Goal: Check status: Check status

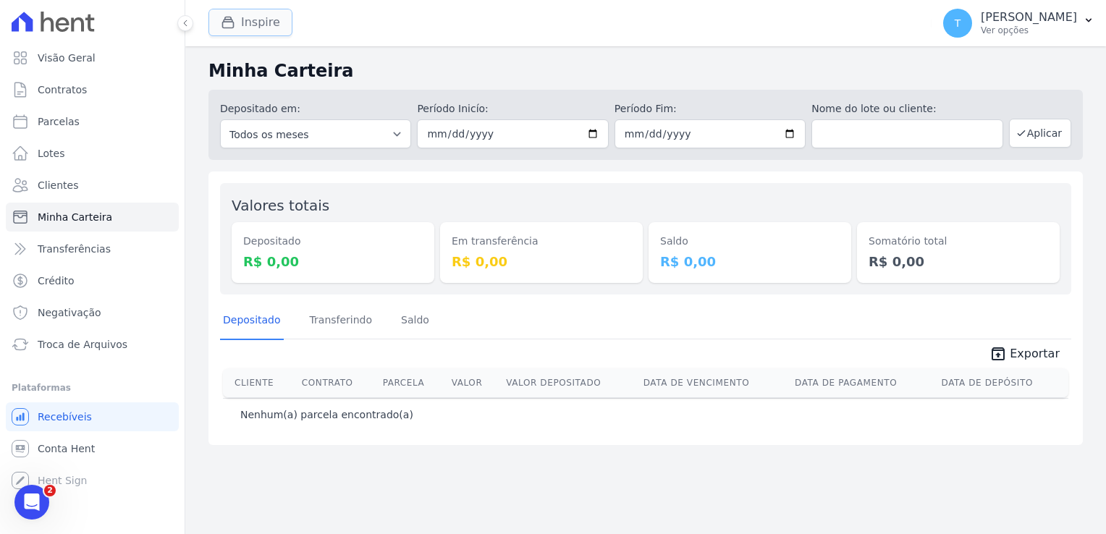
click at [243, 21] on button "Inspire" at bounding box center [250, 23] width 84 height 28
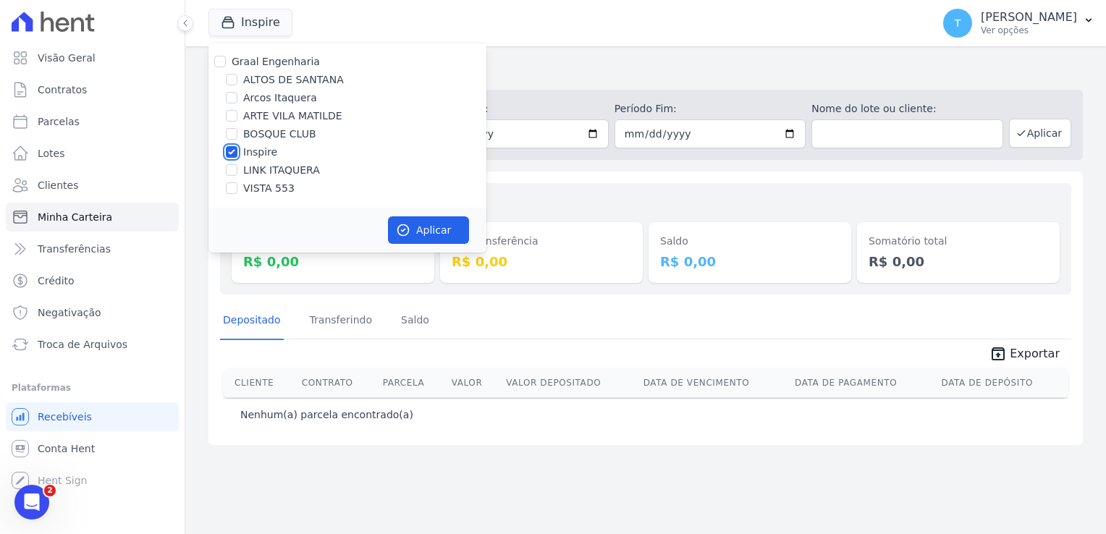
click at [231, 151] on input "Inspire" at bounding box center [232, 152] width 12 height 12
checkbox input "false"
click at [230, 172] on input "LINK ITAQUERA" at bounding box center [232, 170] width 12 height 12
checkbox input "true"
click at [406, 233] on icon "button" at bounding box center [403, 230] width 11 height 11
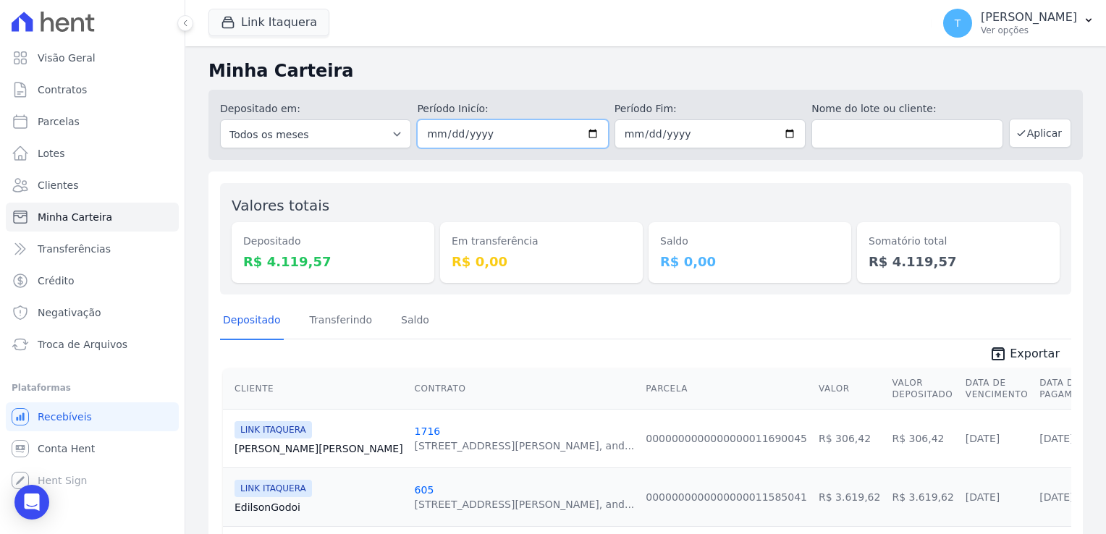
click at [586, 135] on input "2025-08-29" at bounding box center [512, 133] width 191 height 29
type input "2025-08-25"
click at [775, 138] on input "2025-08-31" at bounding box center [710, 133] width 191 height 29
click at [784, 137] on input "2025-08-31" at bounding box center [710, 133] width 191 height 29
type input "2025-08-25"
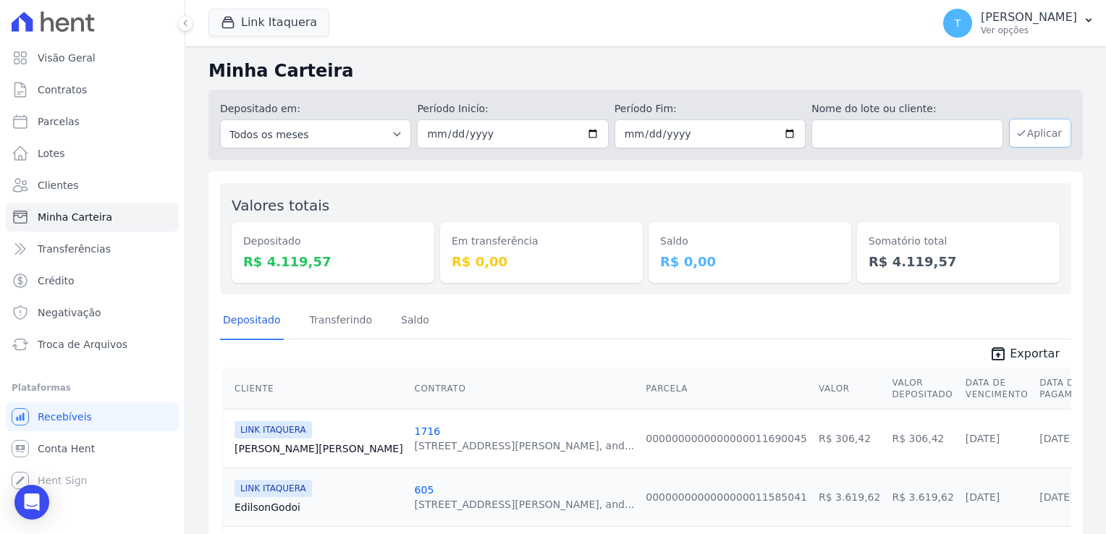
click at [1037, 135] on button "Aplicar" at bounding box center [1040, 133] width 62 height 29
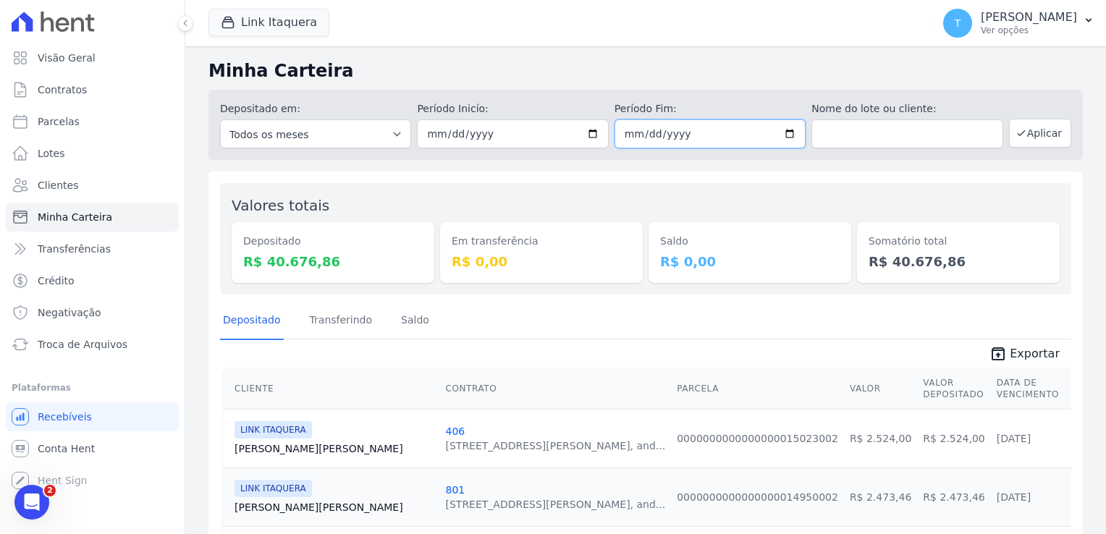
click at [781, 136] on input "[DATE]" at bounding box center [710, 133] width 191 height 29
type input "[DATE]"
click at [1030, 137] on button "Aplicar" at bounding box center [1040, 133] width 62 height 29
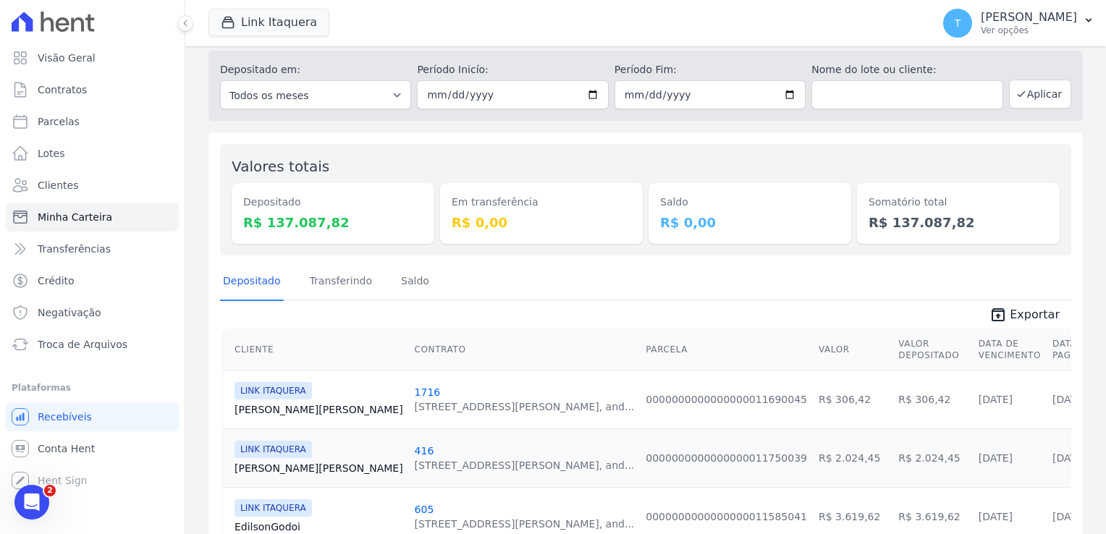
scroll to position [38, 0]
click at [861, 103] on input "text" at bounding box center [906, 96] width 191 height 29
paste input "Marcello Cavalcante Evangelista"
type input "Marcello Cavalcante Evangelista"
click at [1035, 96] on button "Aplicar" at bounding box center [1040, 95] width 62 height 29
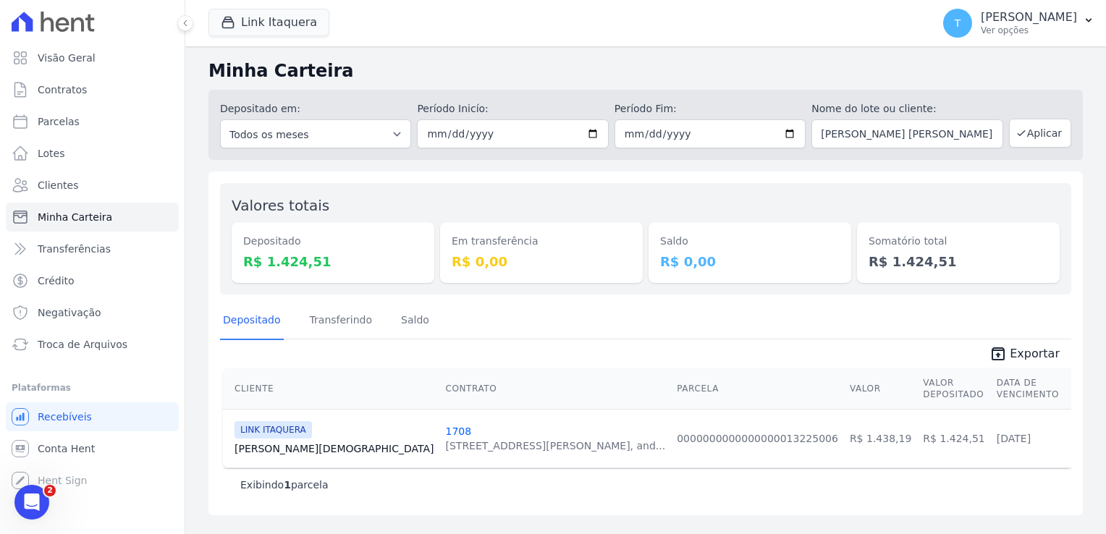
click at [292, 442] on link "Marcello Evangelista" at bounding box center [334, 449] width 199 height 14
click at [596, 137] on input "[DATE]" at bounding box center [512, 133] width 191 height 29
type input "2025-08-01"
click at [793, 132] on input "[DATE]" at bounding box center [710, 133] width 191 height 29
click at [1037, 136] on button "Aplicar" at bounding box center [1040, 133] width 62 height 29
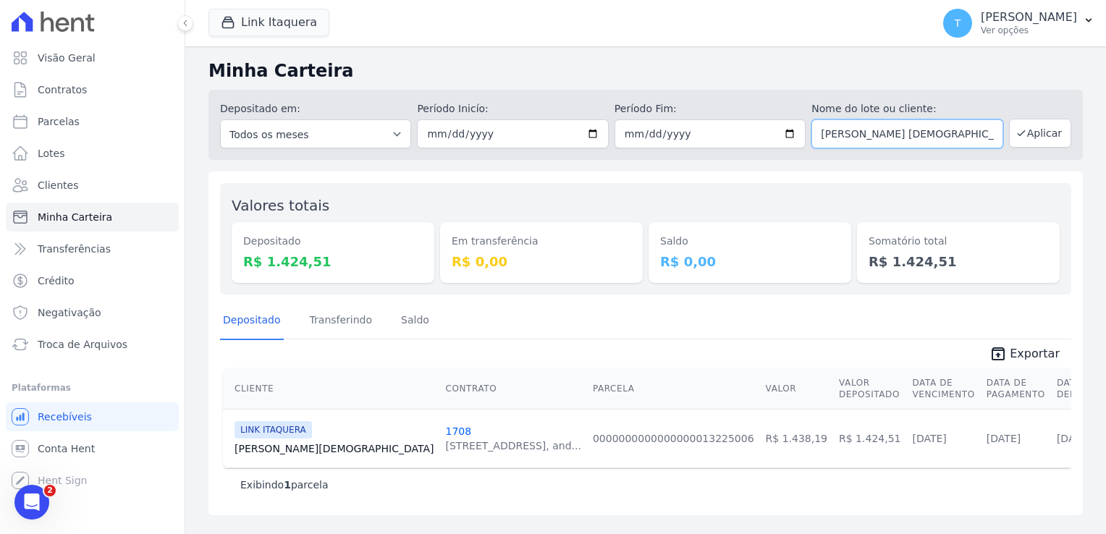
drag, startPoint x: 981, startPoint y: 135, endPoint x: 809, endPoint y: 140, distance: 171.6
click at [809, 140] on div "Depositado em: Todos os meses Março/2022 Abril/2022 Maio/2022 Junho/2022 Julho/…" at bounding box center [645, 125] width 874 height 70
click at [795, 138] on input "2025-08-31" at bounding box center [710, 133] width 191 height 29
type input "2025-08-01"
click at [1045, 139] on button "Aplicar" at bounding box center [1040, 133] width 62 height 29
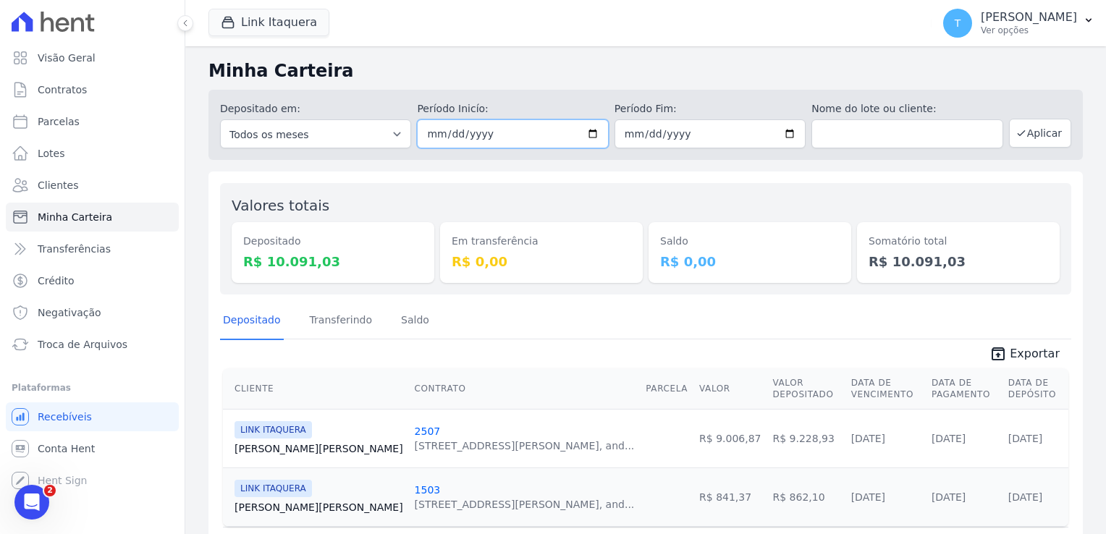
click at [595, 138] on input "2025-08-01" at bounding box center [512, 133] width 191 height 29
type input "[DATE]"
click at [786, 131] on input "2025-08-01" at bounding box center [710, 133] width 191 height 29
type input "[DATE]"
click at [1032, 130] on button "Aplicar" at bounding box center [1040, 133] width 62 height 29
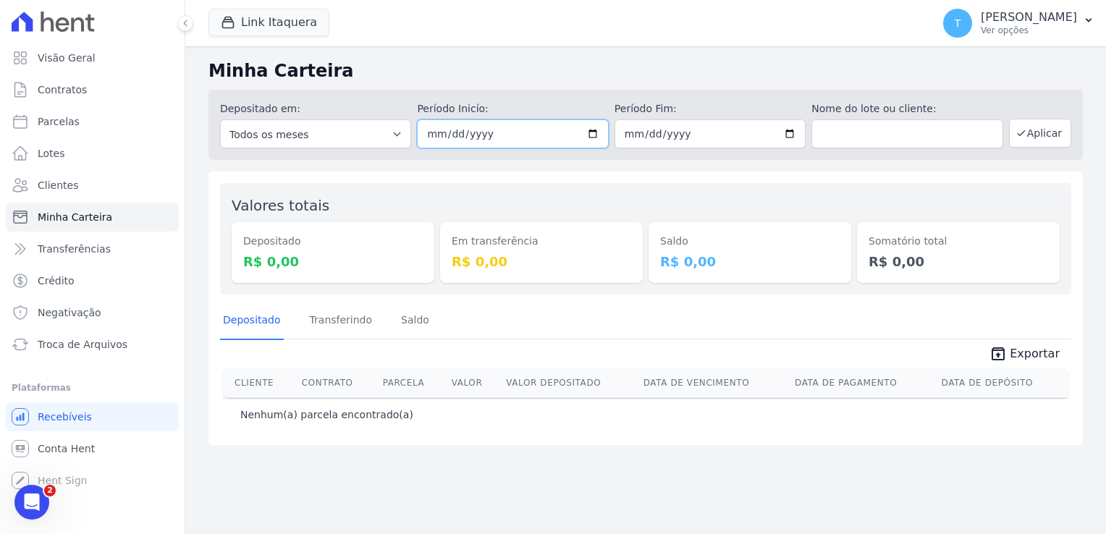
click at [595, 135] on input "[DATE]" at bounding box center [512, 133] width 191 height 29
type input "[DATE]"
click at [795, 132] on input "[DATE]" at bounding box center [710, 133] width 191 height 29
type input "[DATE]"
click at [1052, 138] on button "Aplicar" at bounding box center [1040, 133] width 62 height 29
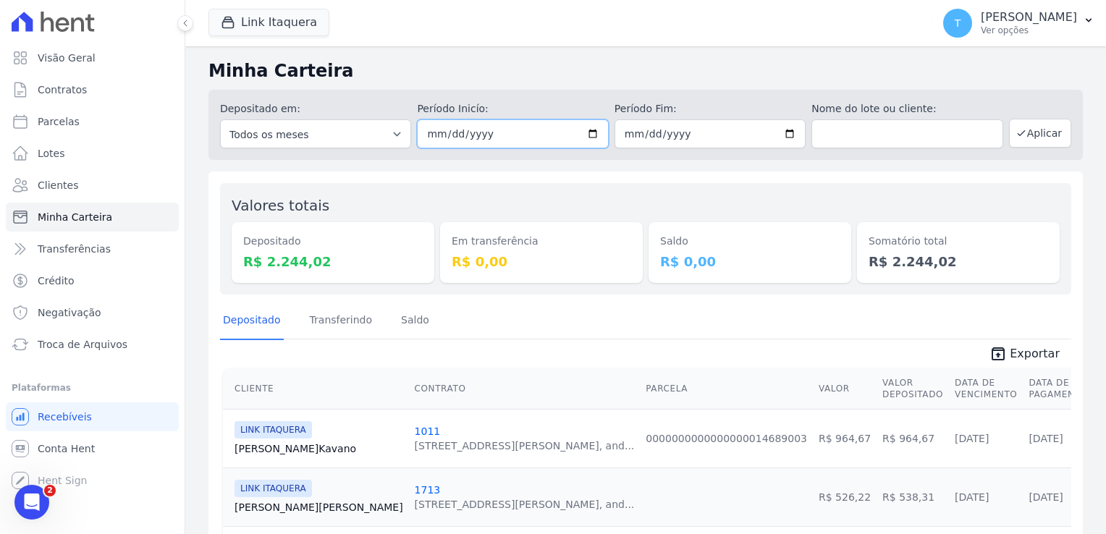
click at [588, 134] on input "2025-08-04" at bounding box center [512, 133] width 191 height 29
click at [782, 134] on input "2025-08-04" at bounding box center [710, 133] width 191 height 29
click at [586, 129] on input "2025-08-01" at bounding box center [512, 133] width 191 height 29
type input "2025-08-05"
click at [788, 134] on input "2025-08-04" at bounding box center [710, 133] width 191 height 29
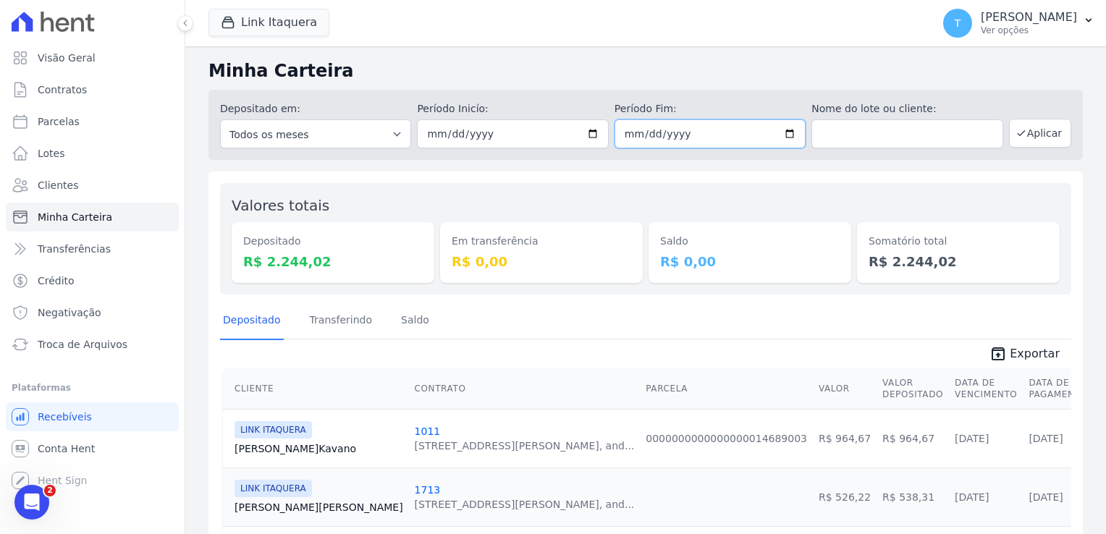
type input "2025-08-05"
click at [1026, 130] on button "Aplicar" at bounding box center [1040, 133] width 62 height 29
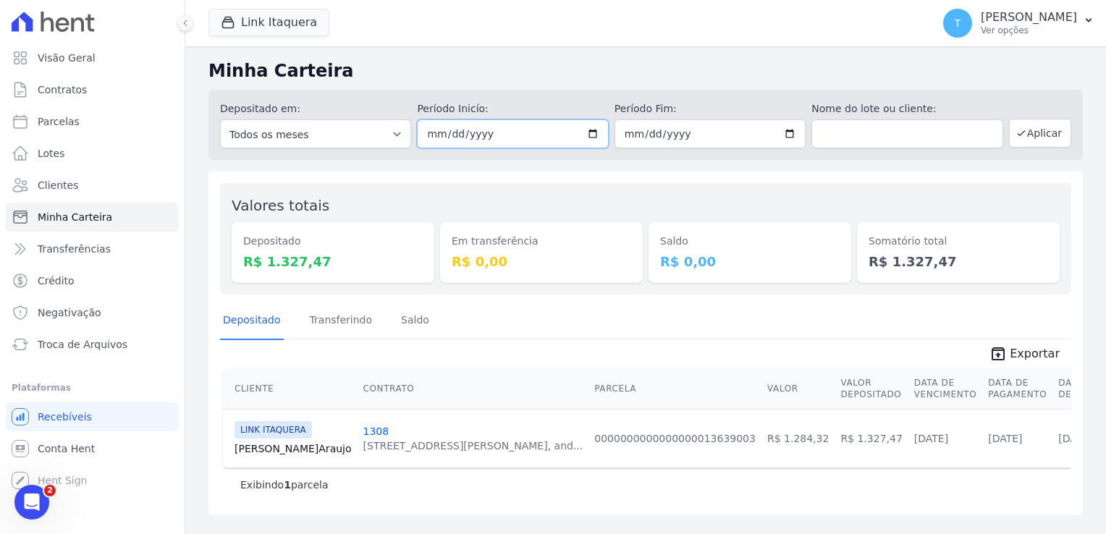
click at [596, 130] on input "2025-08-05" at bounding box center [512, 133] width 191 height 29
type input "[DATE]"
click at [782, 132] on input "2025-08-05" at bounding box center [710, 133] width 191 height 29
click at [793, 138] on input "2025-08-05" at bounding box center [710, 133] width 191 height 29
type input "2025-08-06"
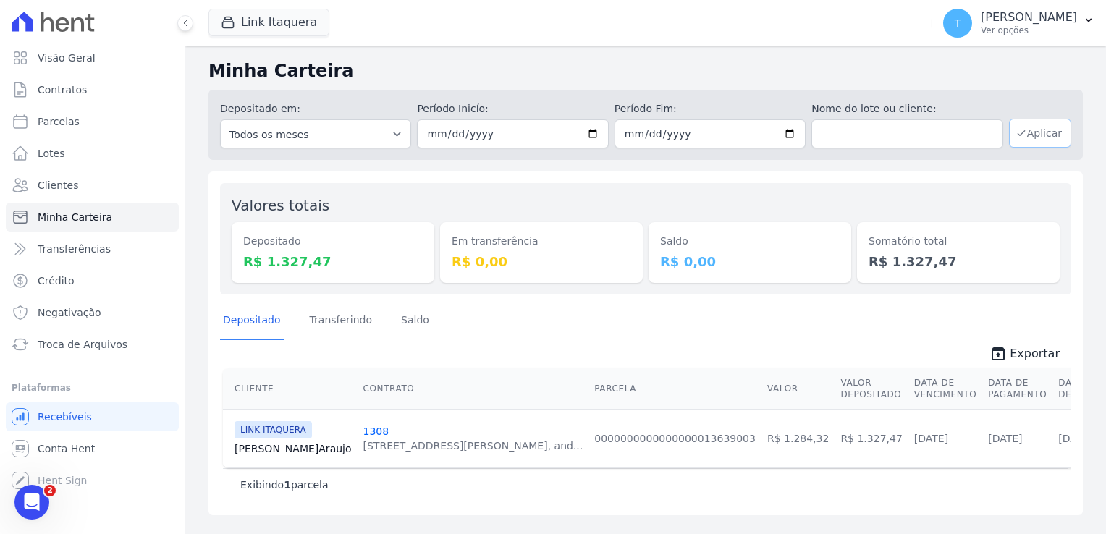
click at [1033, 136] on button "Aplicar" at bounding box center [1040, 133] width 62 height 29
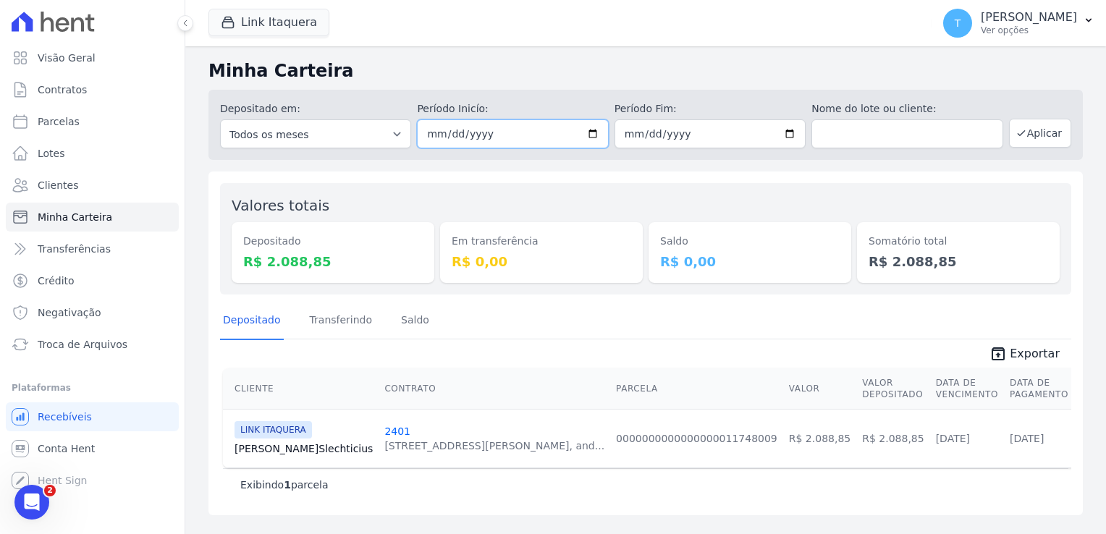
click at [594, 132] on input "2025-08-06" at bounding box center [512, 133] width 191 height 29
type input "[DATE]"
click at [793, 130] on input "2025-08-06" at bounding box center [710, 133] width 191 height 29
type input "[DATE]"
click at [1025, 141] on button "Aplicar" at bounding box center [1040, 133] width 62 height 29
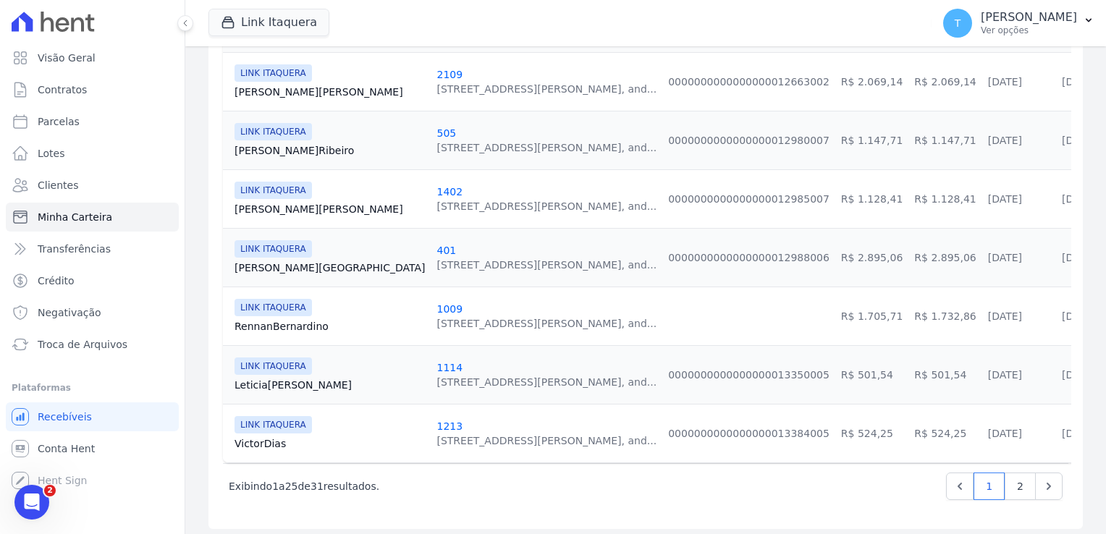
scroll to position [1413, 0]
click at [1012, 485] on link "2" at bounding box center [1020, 486] width 31 height 28
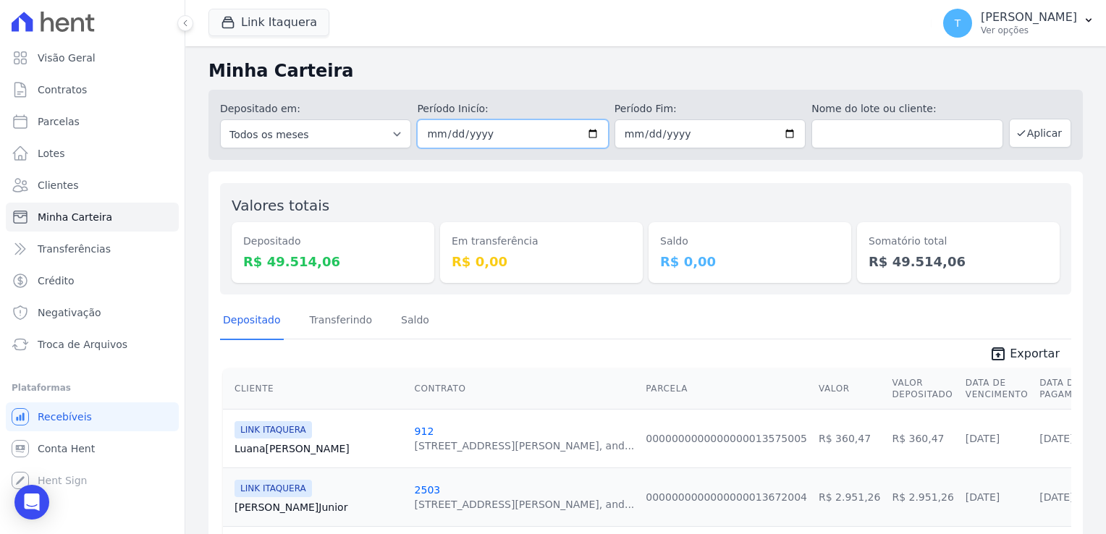
click at [596, 132] on input "2025-08-07" at bounding box center [512, 133] width 191 height 29
click at [594, 133] on input "2025-08-07" at bounding box center [512, 133] width 191 height 29
type input "2025-08-08"
click at [788, 131] on input "2025-08-07" at bounding box center [710, 133] width 191 height 29
click at [778, 132] on input "2025-08-15" at bounding box center [710, 133] width 191 height 29
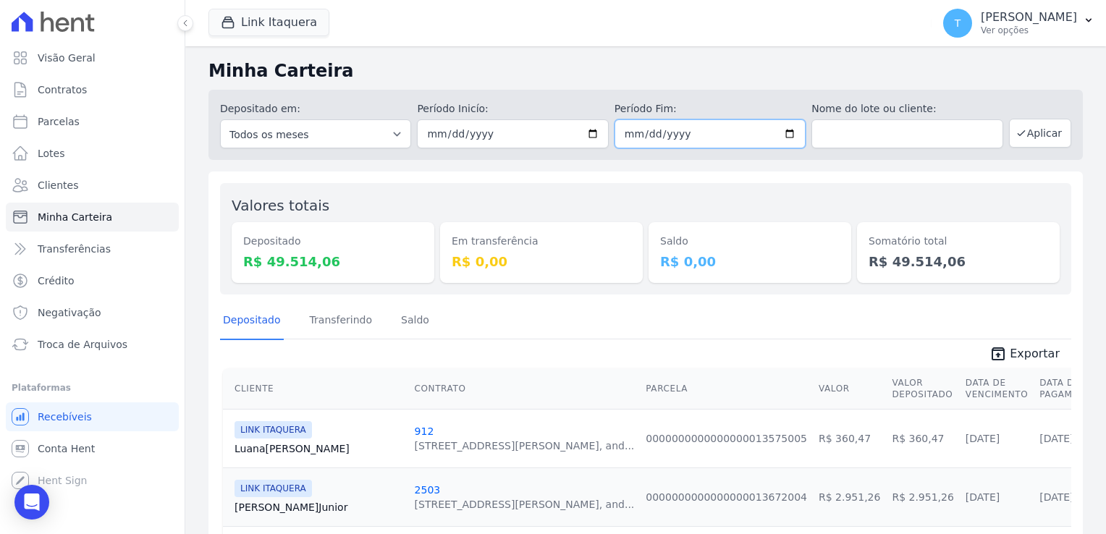
type input "2025-08-08"
click at [1046, 138] on button "Aplicar" at bounding box center [1040, 133] width 62 height 29
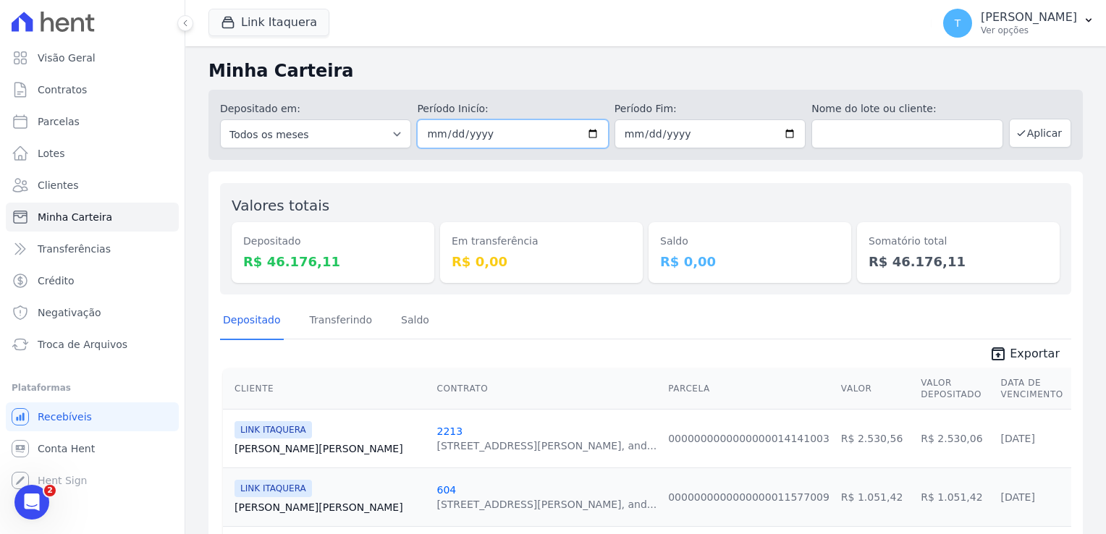
click at [589, 137] on input "2025-08-08" at bounding box center [512, 133] width 191 height 29
type input "2025-08-11"
click at [783, 132] on input "2025-08-08" at bounding box center [710, 133] width 191 height 29
type input "2025-08-11"
click at [1020, 133] on button "Aplicar" at bounding box center [1040, 133] width 62 height 29
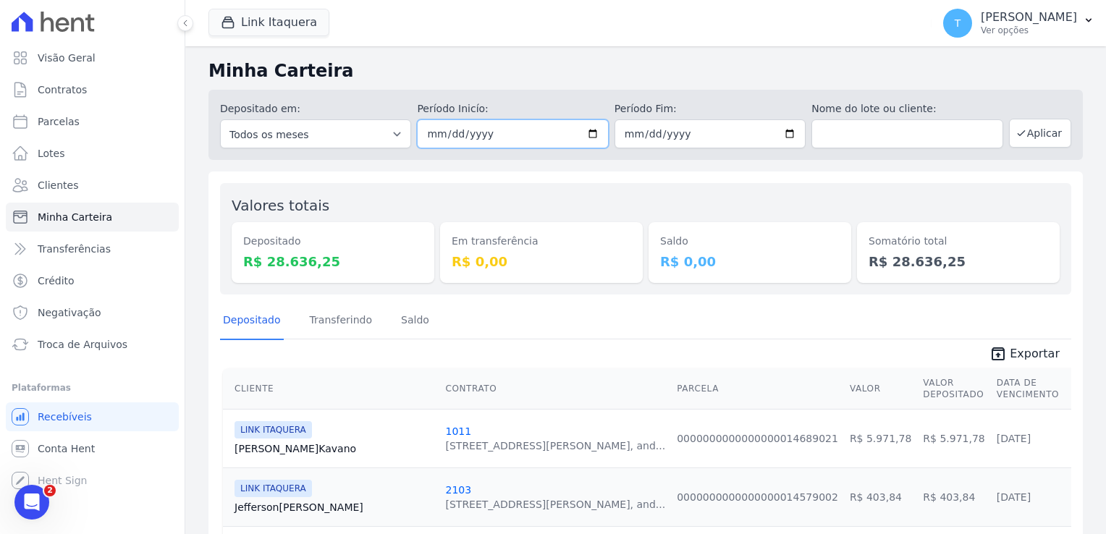
click at [588, 134] on input "2025-08-11" at bounding box center [512, 133] width 191 height 29
type input "[DATE]"
click at [785, 138] on input "2025-08-11" at bounding box center [710, 133] width 191 height 29
type input "2025-08-12"
click at [1025, 132] on button "Aplicar" at bounding box center [1040, 133] width 62 height 29
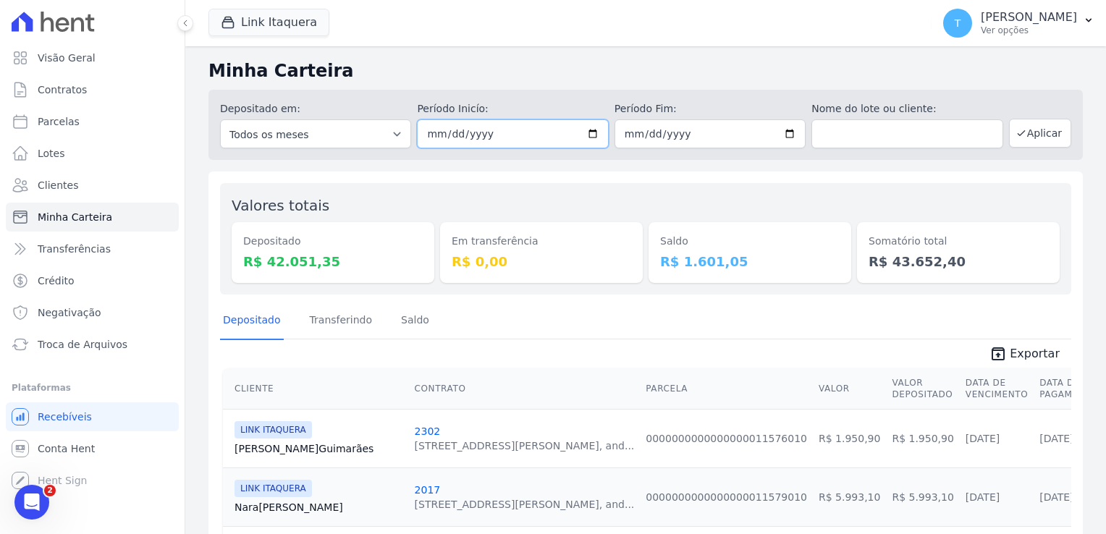
click at [588, 139] on input "[DATE]" at bounding box center [512, 133] width 191 height 29
type input "[DATE]"
click at [782, 132] on input "[DATE]" at bounding box center [710, 133] width 191 height 29
type input "[DATE]"
click at [1018, 132] on button "Aplicar" at bounding box center [1040, 133] width 62 height 29
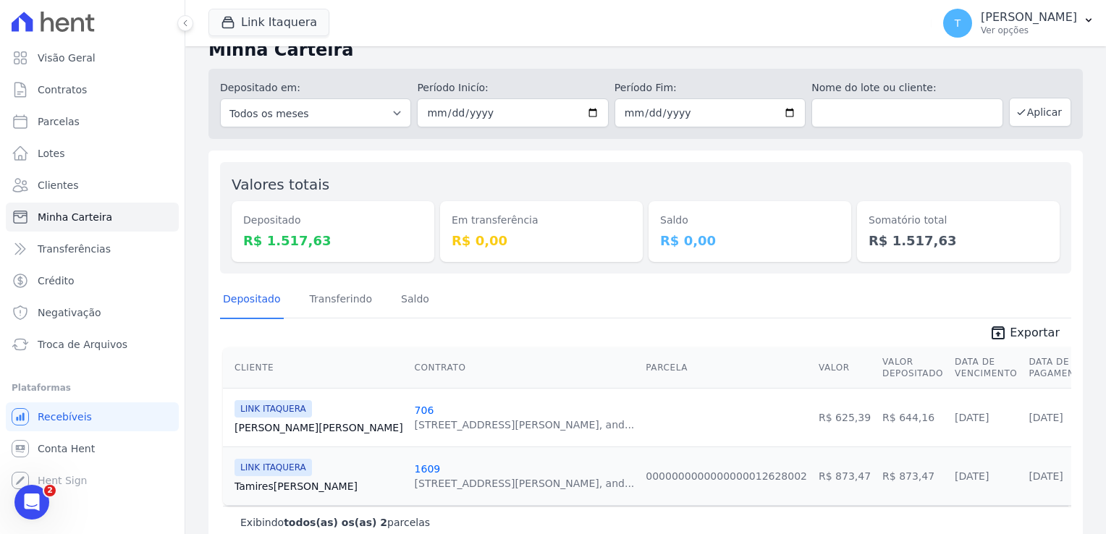
scroll to position [49, 0]
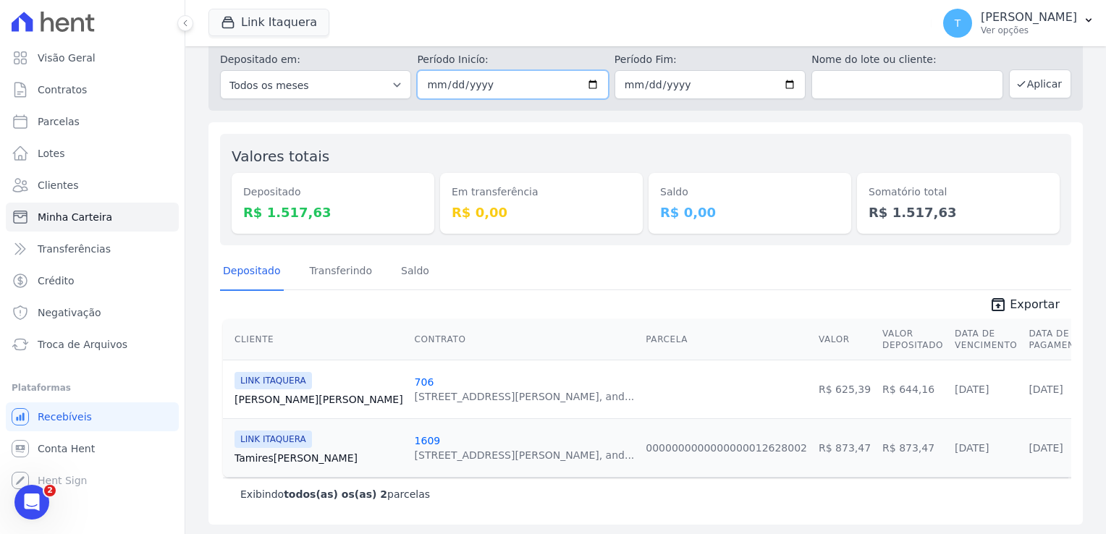
click at [591, 85] on input "2025-08-13" at bounding box center [512, 84] width 191 height 29
type input "[DATE]"
click at [780, 81] on input "2025-08-13" at bounding box center [710, 84] width 191 height 29
type input "[DATE]"
click at [1041, 85] on button "Aplicar" at bounding box center [1040, 83] width 62 height 29
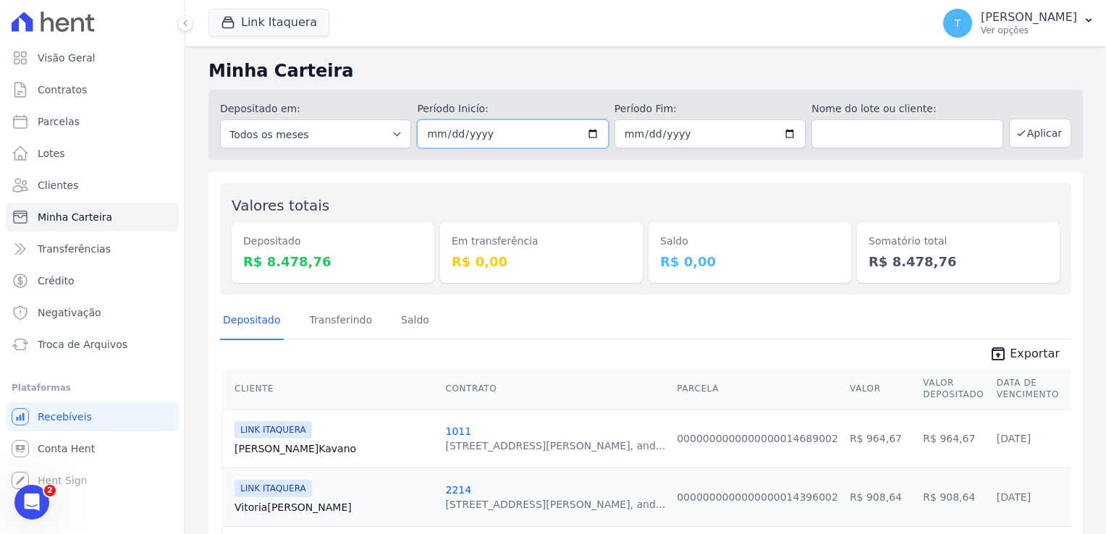
click at [591, 132] on input "[DATE]" at bounding box center [512, 133] width 191 height 29
type input "2025-08-15"
click at [788, 138] on input "2025-08-14" at bounding box center [710, 133] width 191 height 29
type input "2025-08-15"
click at [1023, 138] on button "Aplicar" at bounding box center [1040, 133] width 62 height 29
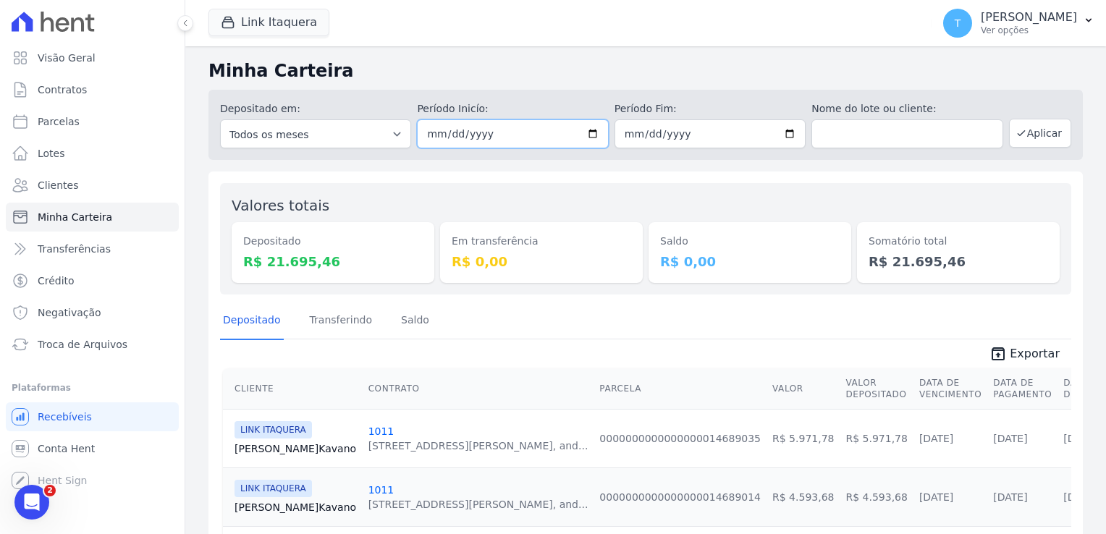
click at [588, 131] on input "[DATE]" at bounding box center [512, 133] width 191 height 29
type input "2025-08-18"
click at [788, 125] on input "2025-08-15" at bounding box center [710, 133] width 191 height 29
click at [788, 134] on input "2025-08-15" at bounding box center [710, 133] width 191 height 29
type input "[DATE]"
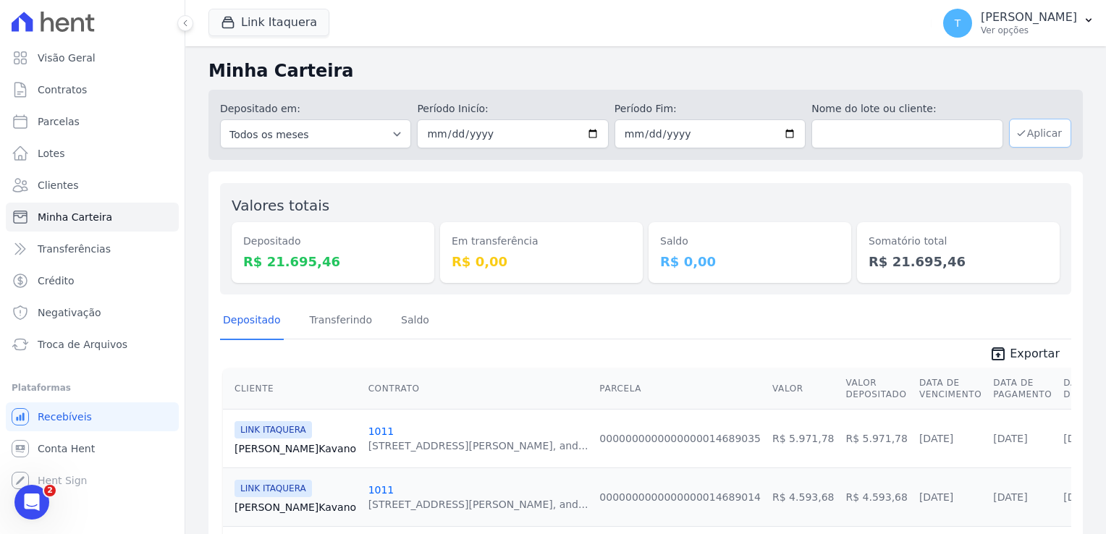
click at [1034, 135] on button "Aplicar" at bounding box center [1040, 133] width 62 height 29
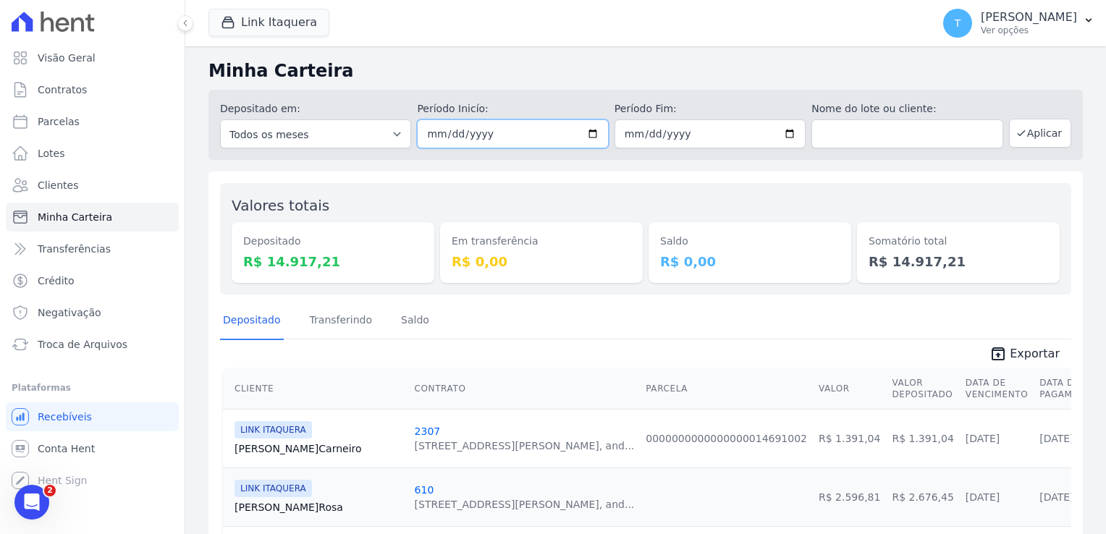
click at [592, 132] on input "[DATE]" at bounding box center [512, 133] width 191 height 29
type input "[DATE]"
click at [782, 132] on input "2025-08-18" at bounding box center [710, 133] width 191 height 29
type input "2025-08-19"
click at [1020, 132] on button "Aplicar" at bounding box center [1040, 133] width 62 height 29
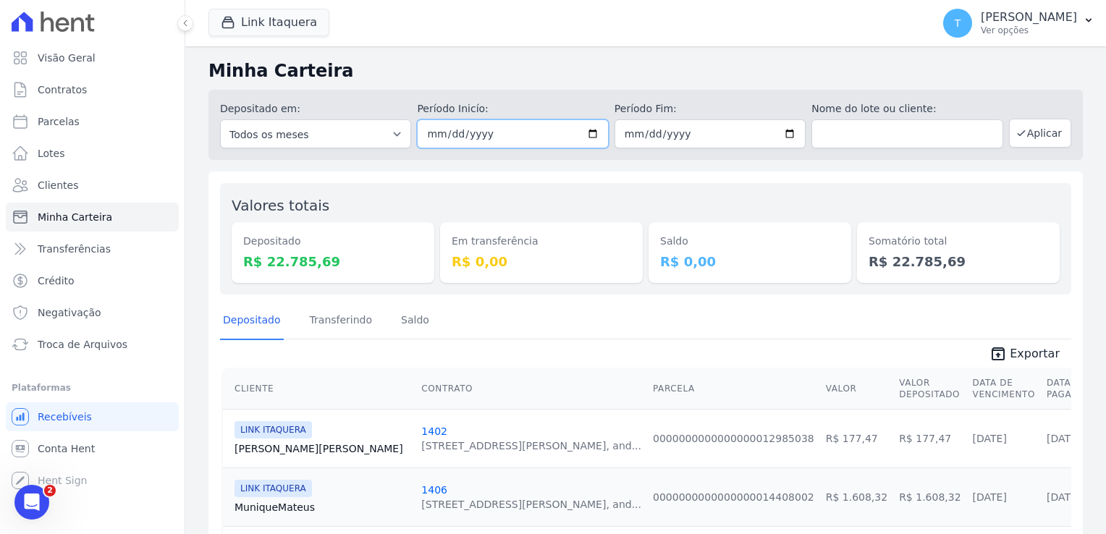
click at [591, 134] on input "2025-08-19" at bounding box center [512, 133] width 191 height 29
type input "2025-08-20"
click at [790, 129] on input "2025-08-19" at bounding box center [710, 133] width 191 height 29
type input "2025-08-20"
click at [1028, 137] on button "Aplicar" at bounding box center [1040, 133] width 62 height 29
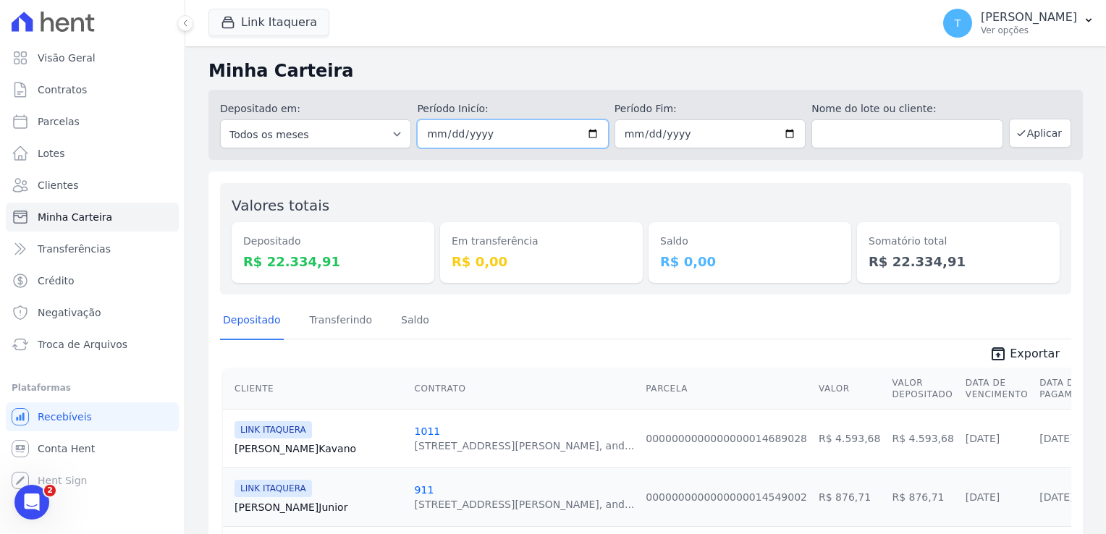
click at [588, 135] on input "2025-08-20" at bounding box center [512, 133] width 191 height 29
type input "[DATE]"
click at [779, 135] on input "2025-08-20" at bounding box center [710, 133] width 191 height 29
type input "2025-08-21"
click at [1025, 138] on button "Aplicar" at bounding box center [1040, 133] width 62 height 29
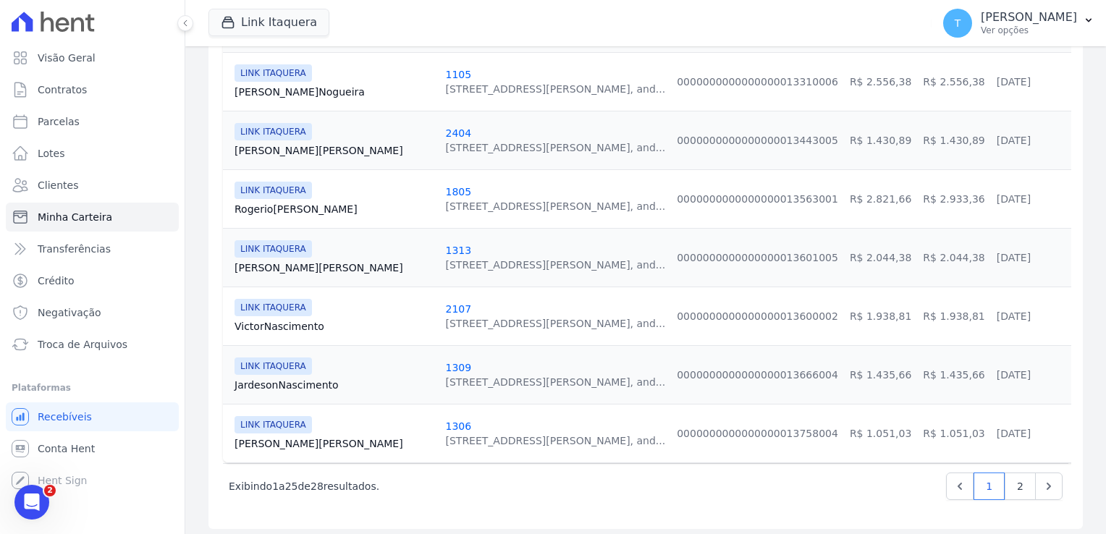
scroll to position [1413, 0]
click at [1005, 482] on link "2" at bounding box center [1020, 486] width 31 height 28
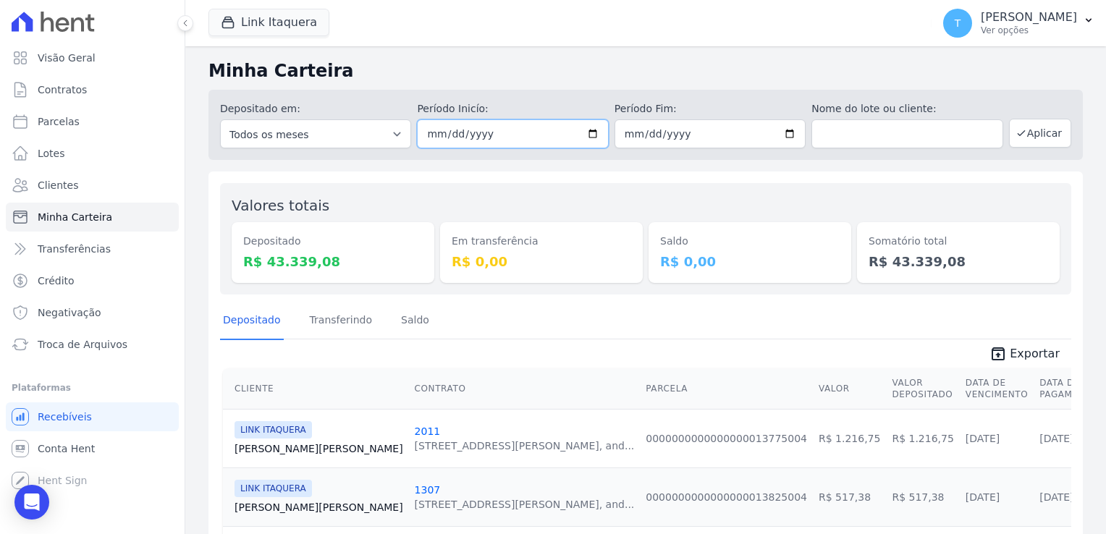
click at [586, 132] on input "2025-08-21" at bounding box center [512, 133] width 191 height 29
type input "[DATE]"
click at [785, 139] on input "2025-08-21" at bounding box center [710, 133] width 191 height 29
type input "2025-08-22"
click at [1028, 138] on button "Aplicar" at bounding box center [1040, 133] width 62 height 29
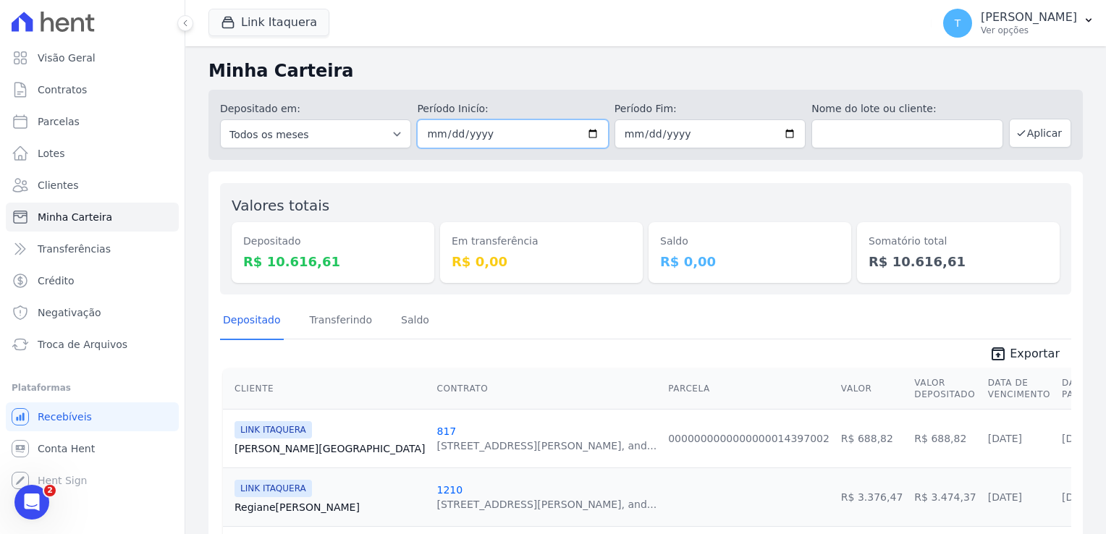
click at [589, 133] on input "[DATE]" at bounding box center [512, 133] width 191 height 29
type input "[DATE]"
click at [784, 135] on input "2025-08-22" at bounding box center [710, 133] width 191 height 29
type input "[DATE]"
click at [1020, 134] on button "Aplicar" at bounding box center [1040, 133] width 62 height 29
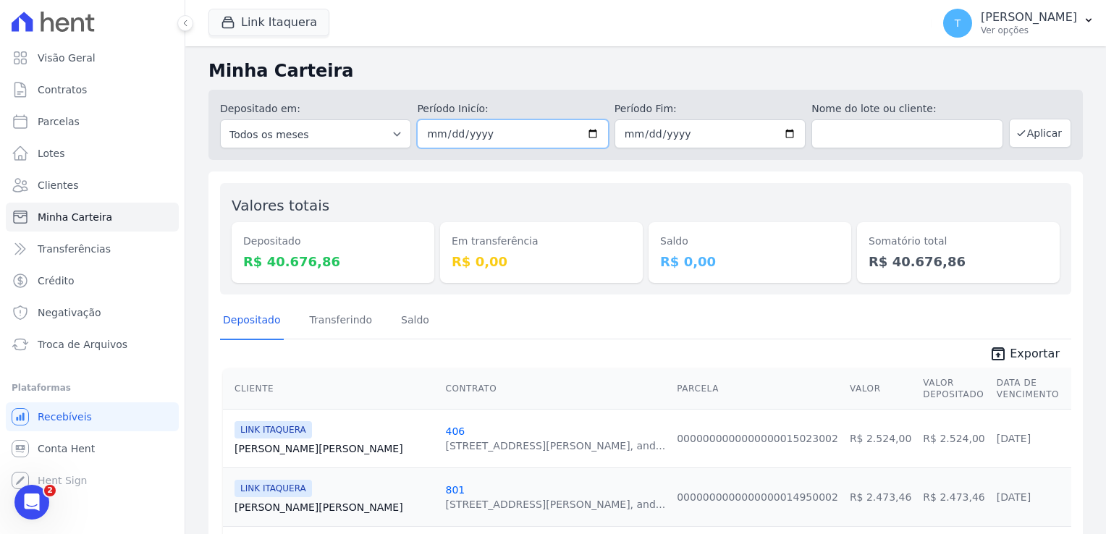
click at [589, 133] on input "2025-08-25" at bounding box center [512, 133] width 191 height 29
type input "2025-08-26"
click at [780, 127] on input "2025-08-25" at bounding box center [710, 133] width 191 height 29
type input "2025-08-26"
click at [1025, 135] on button "Aplicar" at bounding box center [1040, 133] width 62 height 29
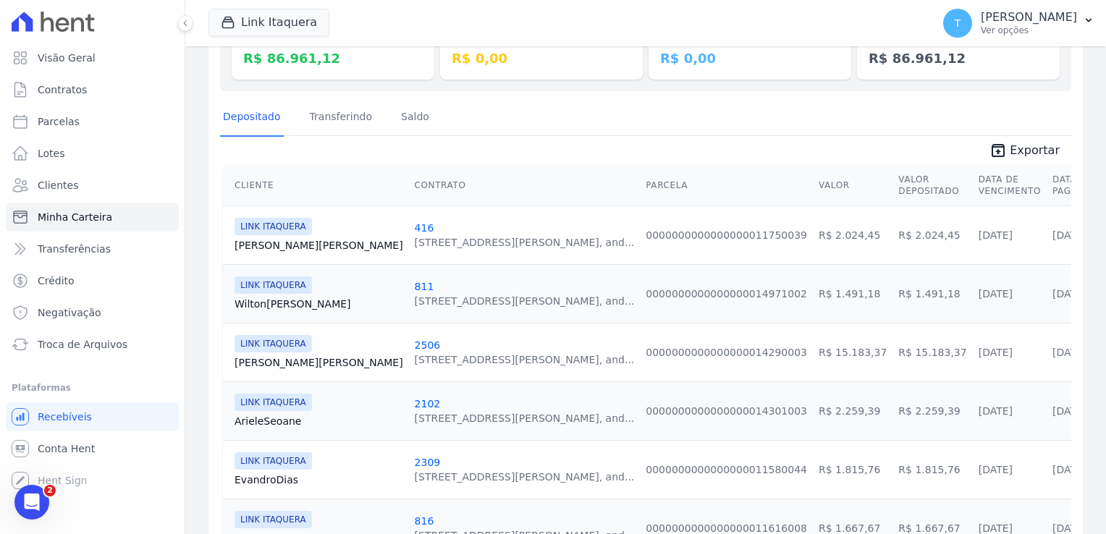
scroll to position [38, 0]
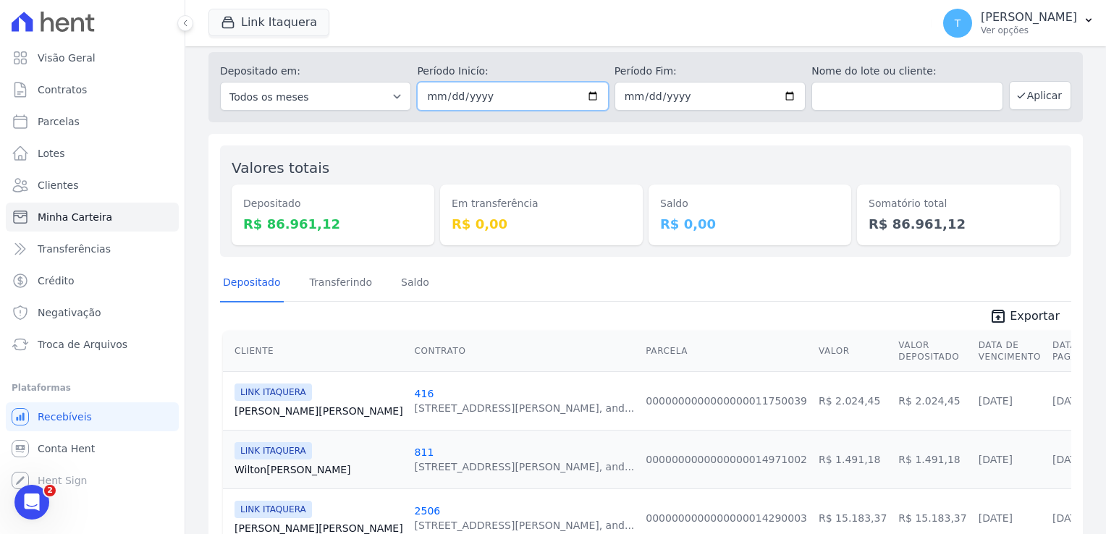
click at [583, 98] on input "2025-08-26" at bounding box center [512, 96] width 191 height 29
type input "2025-08-27"
click at [787, 90] on input "2025-08-26" at bounding box center [710, 96] width 191 height 29
type input "2025-08-27"
click at [1037, 98] on button "Aplicar" at bounding box center [1040, 95] width 62 height 29
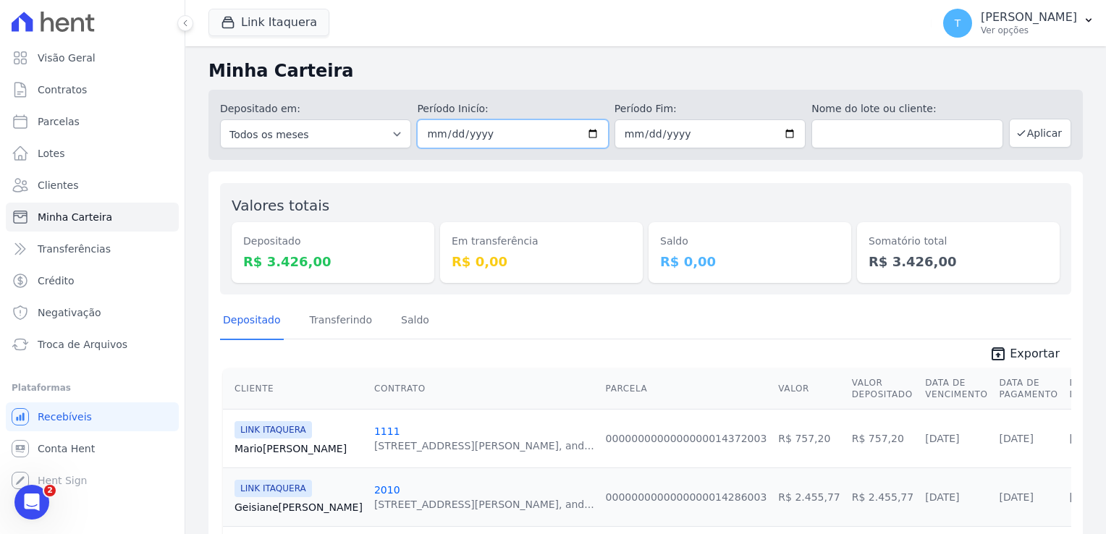
click at [590, 131] on input "2025-08-27" at bounding box center [512, 133] width 191 height 29
type input "[DATE]"
click at [782, 134] on input "2025-08-27" at bounding box center [710, 133] width 191 height 29
type input "[DATE]"
click at [1030, 132] on button "Aplicar" at bounding box center [1040, 133] width 62 height 29
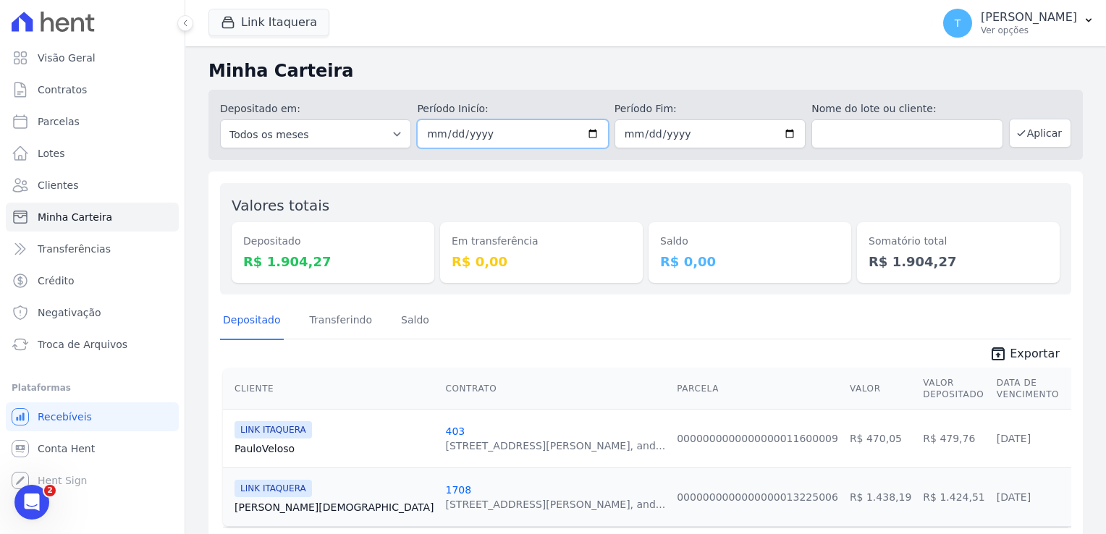
click at [587, 133] on input "[DATE]" at bounding box center [512, 133] width 191 height 29
type input "[DATE]"
click at [790, 138] on input "[DATE]" at bounding box center [710, 133] width 191 height 29
click at [787, 127] on input "2025-08-28" at bounding box center [710, 133] width 191 height 29
type input "[DATE]"
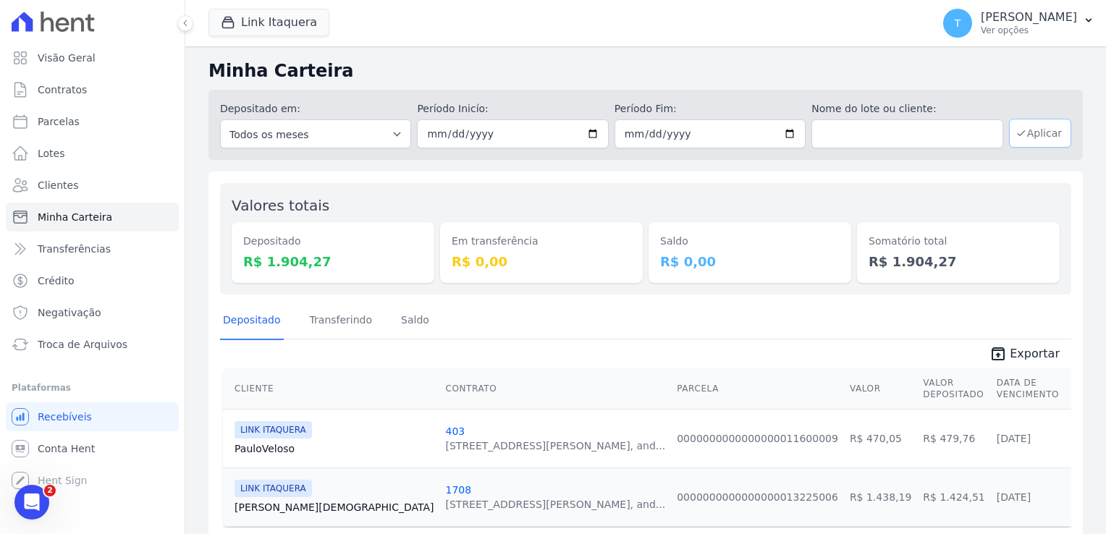
click at [1029, 130] on button "Aplicar" at bounding box center [1040, 133] width 62 height 29
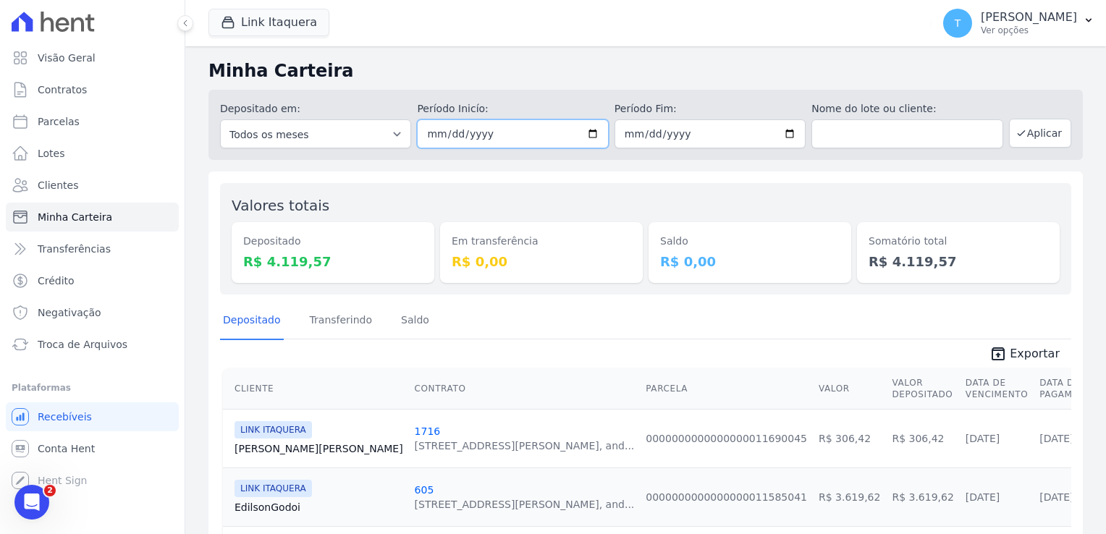
click at [591, 138] on input "[DATE]" at bounding box center [512, 133] width 191 height 29
